Goal: Task Accomplishment & Management: Manage account settings

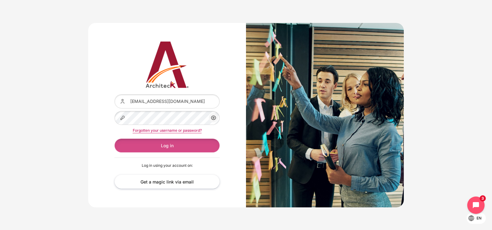
click at [172, 145] on button "Log in" at bounding box center [167, 145] width 105 height 14
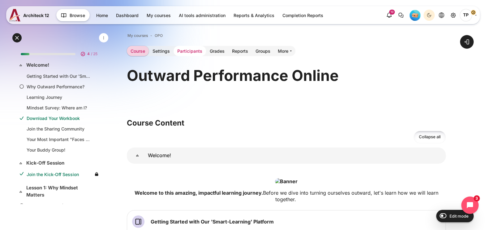
click at [186, 51] on link "Participants" at bounding box center [190, 51] width 32 height 10
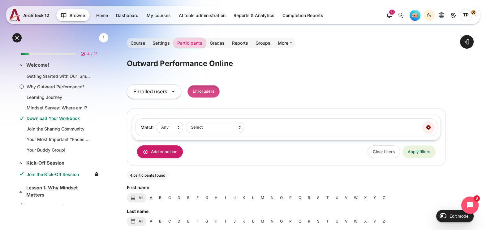
click at [211, 88] on input "Enrol users" at bounding box center [204, 91] width 32 height 13
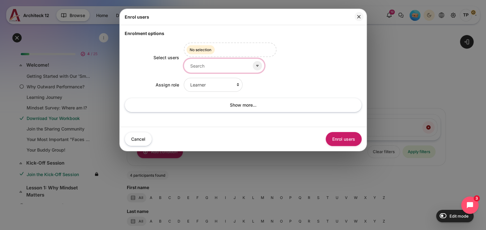
click at [215, 66] on input "Select users" at bounding box center [224, 65] width 81 height 14
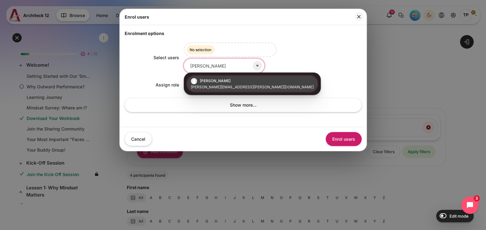
type input "jame"
click at [209, 84] on small "james.engel@bts.com" at bounding box center [252, 87] width 123 height 6
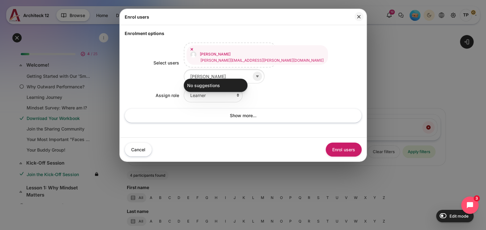
click at [284, 80] on div "Select users Jim E james.engel@bts.com Selected items: Jim E james.engel@bts.co…" at bounding box center [243, 85] width 237 height 96
click at [212, 90] on select "Learner Faculty Client Sponsor 3 Manager Teacher Non-editing teacher Student Le…" at bounding box center [213, 95] width 59 height 14
select select "10"
click at [184, 88] on select "Learner Faculty Client Sponsor 3 Manager Teacher Non-editing teacher Student Le…" at bounding box center [213, 95] width 59 height 14
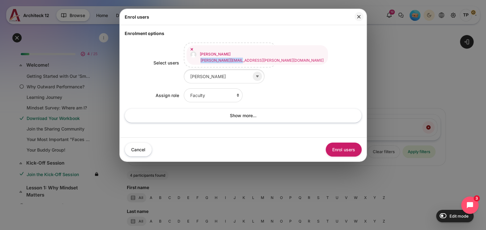
drag, startPoint x: 201, startPoint y: 55, endPoint x: 251, endPoint y: 57, distance: 50.2
click at [251, 57] on div "Jim E james.engel@bts.com" at bounding box center [230, 54] width 93 height 25
copy small "james.engel@bts.com"
click at [342, 145] on button "Enrol users" at bounding box center [344, 149] width 36 height 14
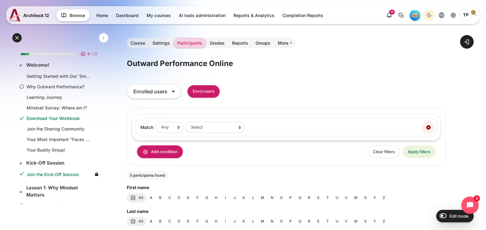
click at [308, 161] on div "Match None Any All of the following: Filter 1 Match None Any All Filter type Se…" at bounding box center [286, 137] width 319 height 58
click at [38, 74] on link "Getting Started with Our 'Smart-Learning' Platform" at bounding box center [59, 76] width 65 height 6
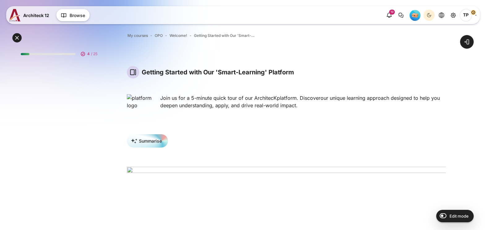
click at [139, 49] on link "Page" at bounding box center [136, 51] width 18 height 10
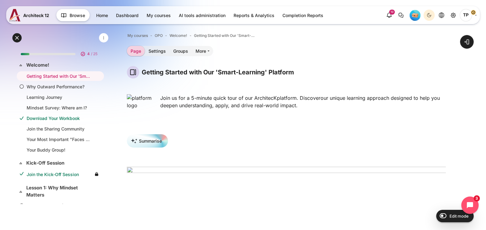
click at [59, 58] on link "4 / 25" at bounding box center [60, 52] width 89 height 15
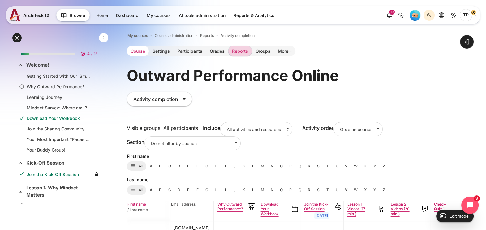
click at [129, 50] on link "Course" at bounding box center [138, 51] width 22 height 10
